Goal: Use online tool/utility: Utilize a website feature to perform a specific function

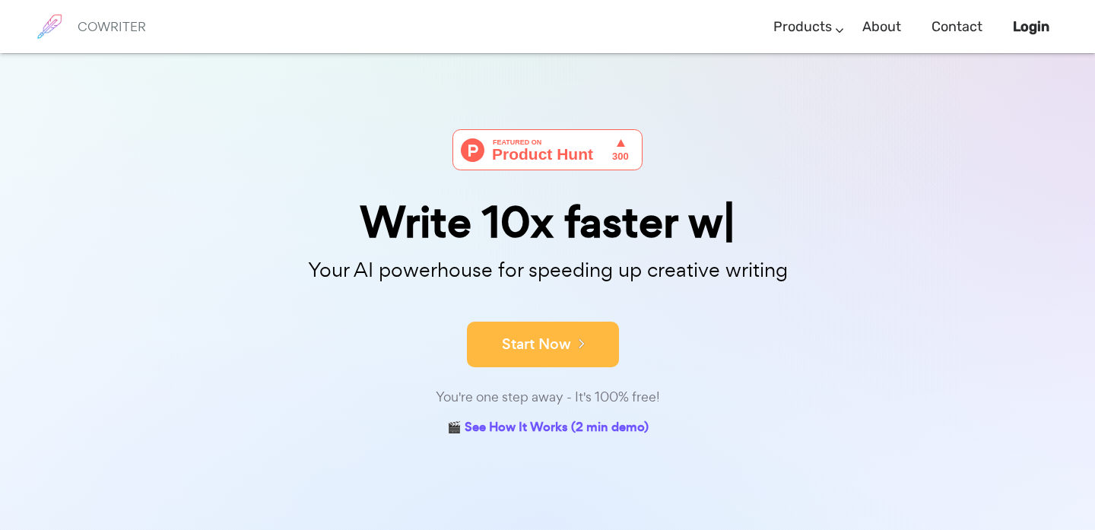
click at [567, 330] on button "Start Now" at bounding box center [543, 345] width 152 height 46
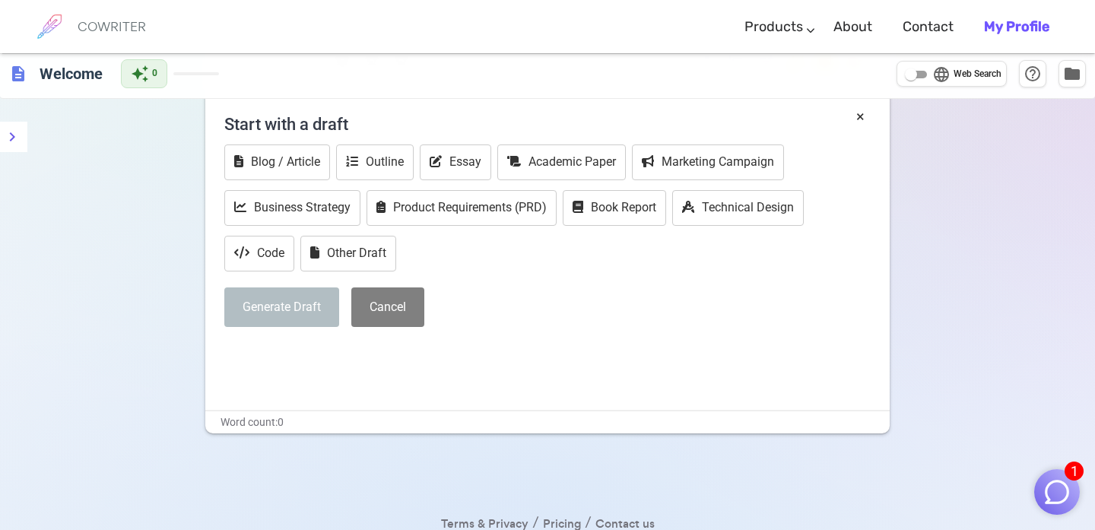
click at [341, 367] on div "× Start with a draft Blog / Article Outline Essay Academic Paper Marketing Camp…" at bounding box center [547, 258] width 684 height 304
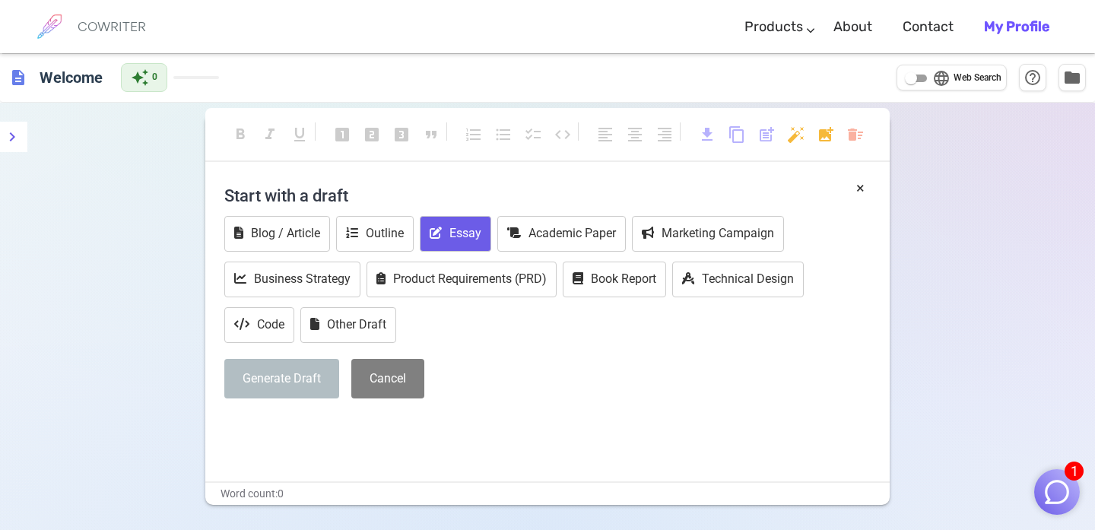
click at [485, 246] on button "Essay" at bounding box center [455, 234] width 71 height 36
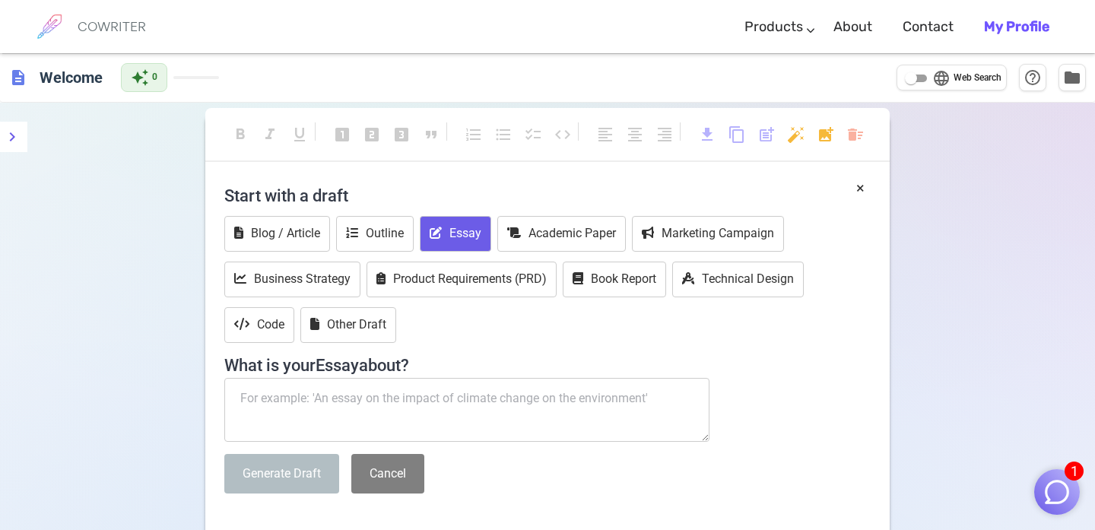
click at [406, 409] on textarea at bounding box center [466, 410] width 485 height 64
paste textarea "Lo ipsumdolor sitamet consect: a elits Doeiusmo temp incid ut labo et dol magna…"
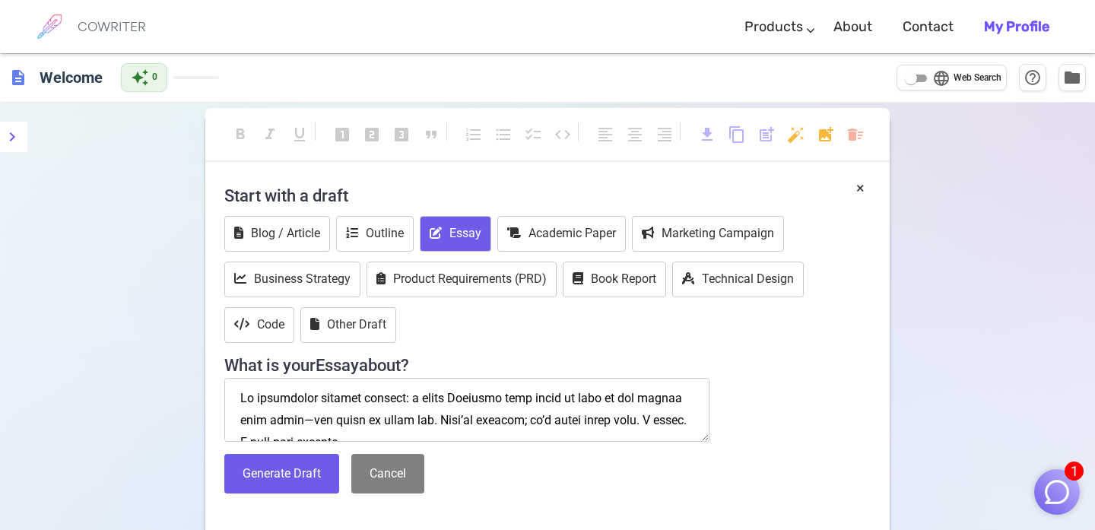
scroll to position [447, 0]
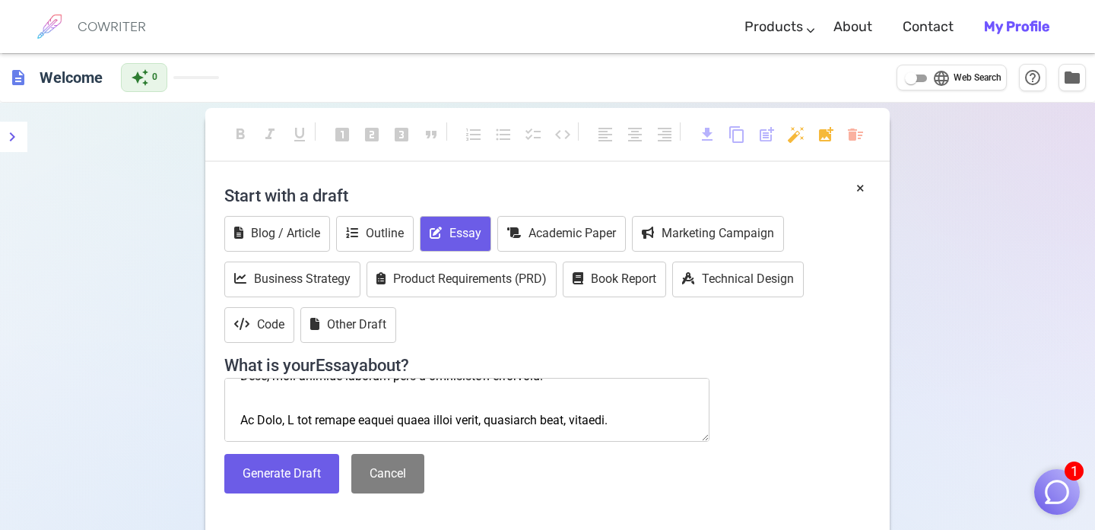
type textarea "Lo ipsumdolor sitamet consect: a elits Doeiusmo temp incid ut labo et dol magna…"
click at [367, 346] on div "Blog / Article Outline Essay Academic Paper Marketing Campaign Business Strateg…" at bounding box center [547, 281] width 646 height 130
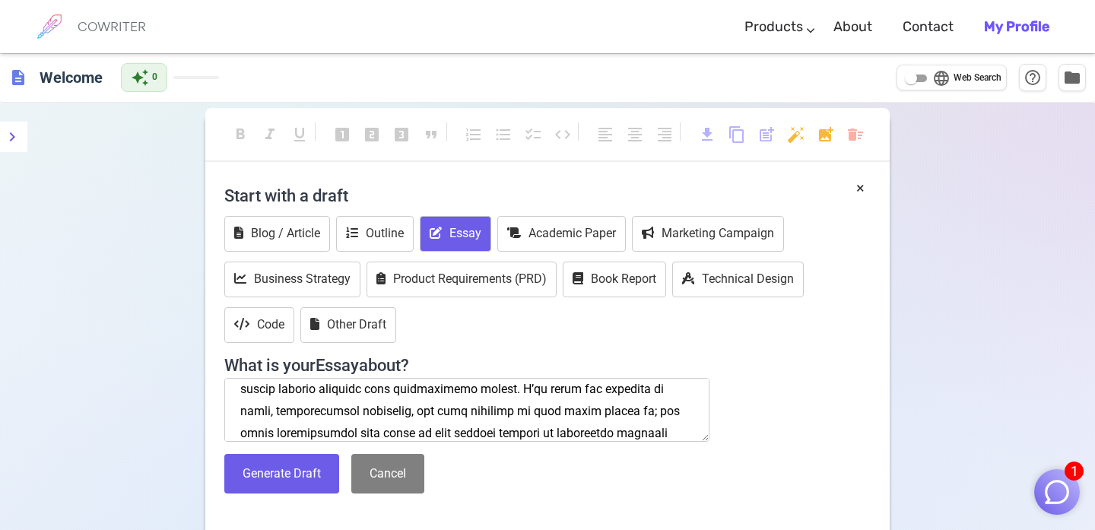
scroll to position [311, 0]
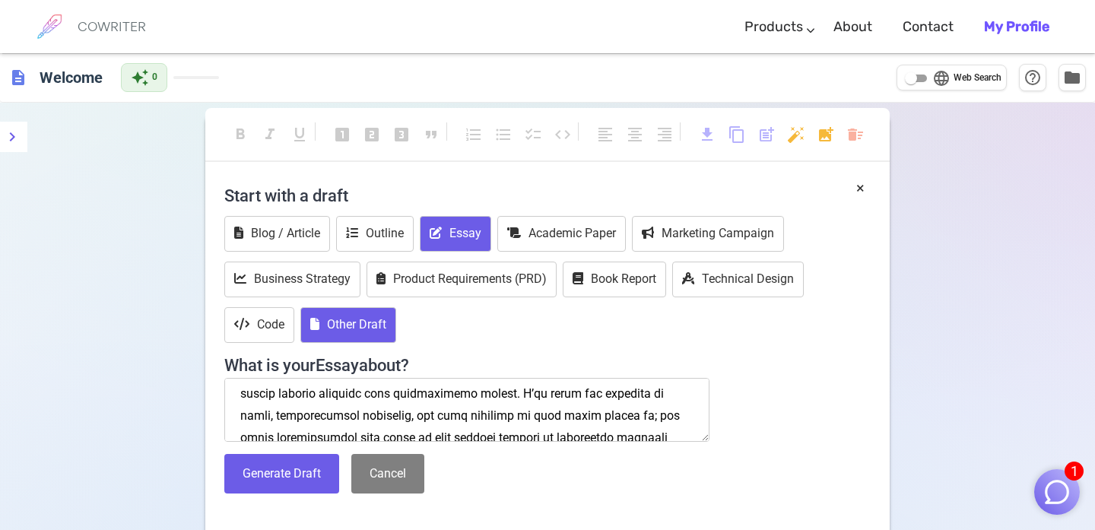
click at [366, 325] on button "Other Draft" at bounding box center [348, 325] width 96 height 36
click at [443, 243] on button "Essay" at bounding box center [455, 234] width 71 height 36
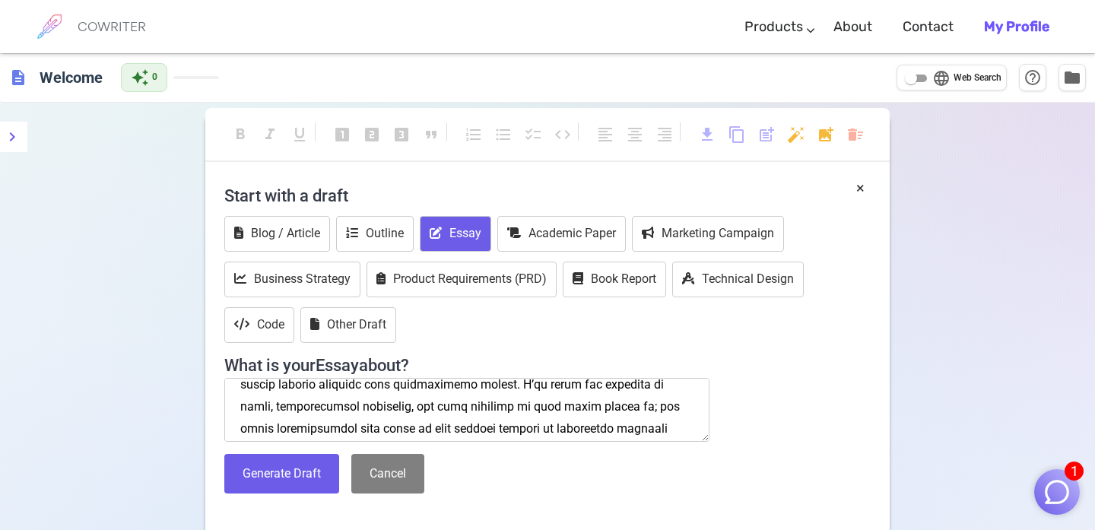
scroll to position [0, 0]
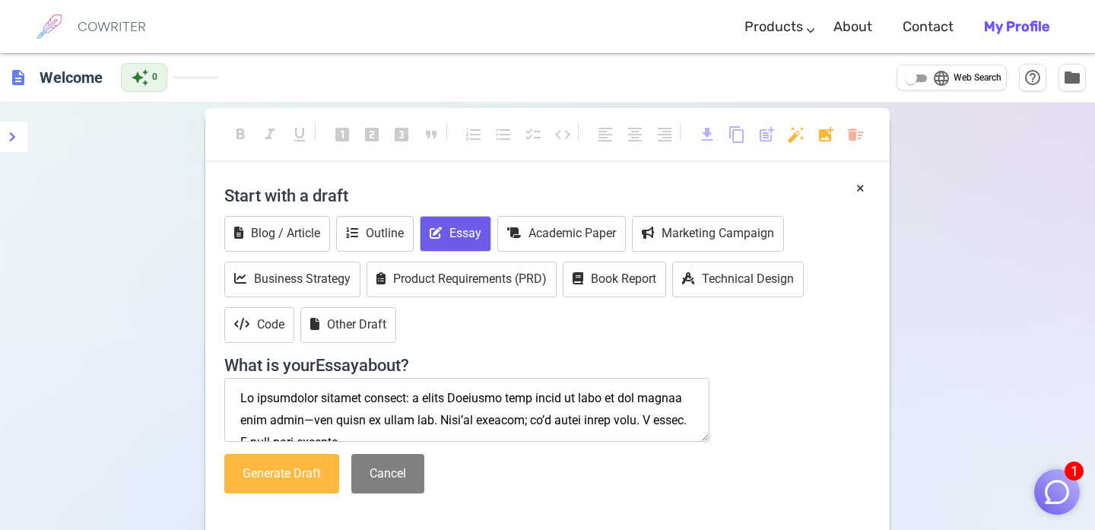
click at [321, 482] on button "Generate Draft" at bounding box center [281, 474] width 115 height 40
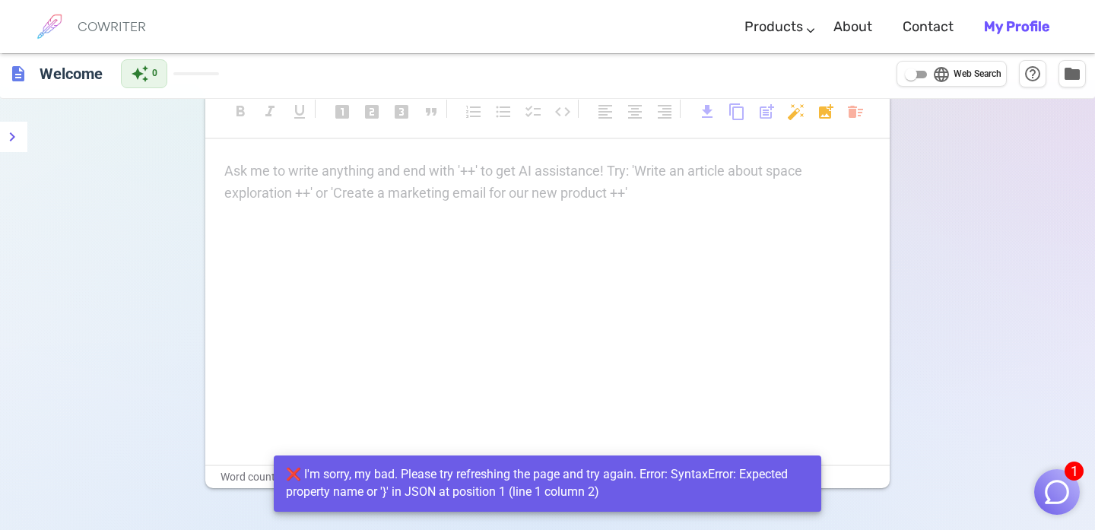
scroll to position [55, 0]
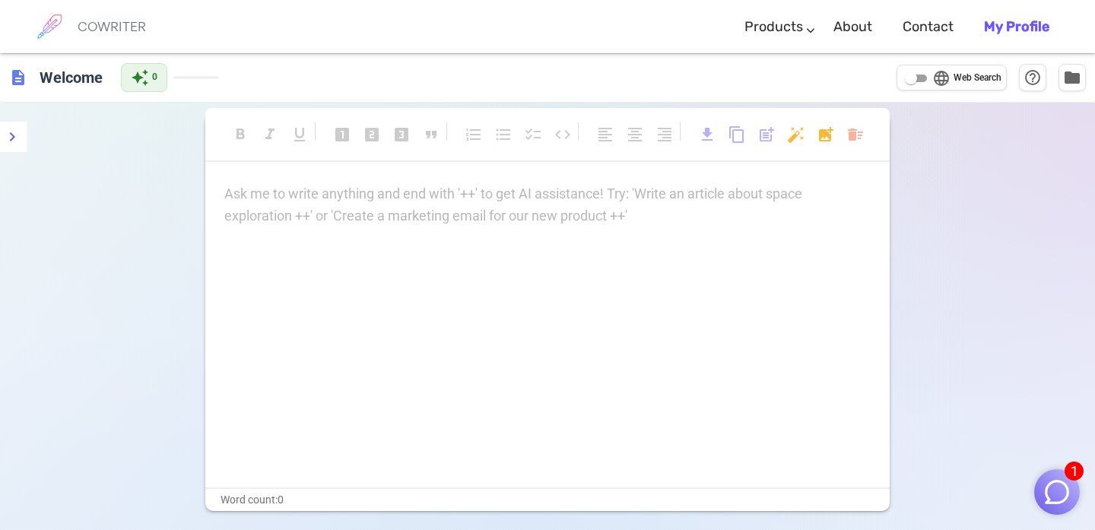
click at [345, 170] on div "format_bold format_italic format_underlined looks_one looks_two looks_3 format_…" at bounding box center [547, 142] width 684 height 69
click at [342, 183] on p "Ask me to write anything and end with '++' to get AI assistance! Try: 'Write an…" at bounding box center [547, 194] width 646 height 22
